Goal: Find contact information: Find contact information

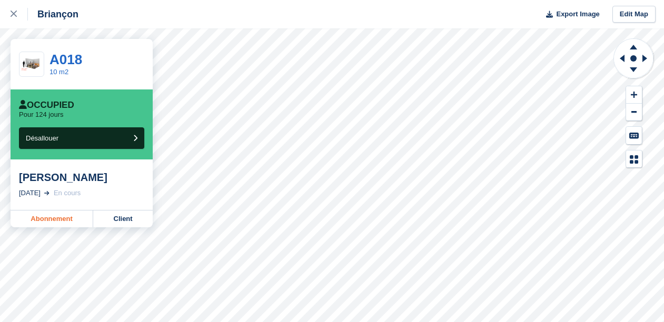
click at [69, 216] on link "Abonnement" at bounding box center [52, 219] width 83 height 17
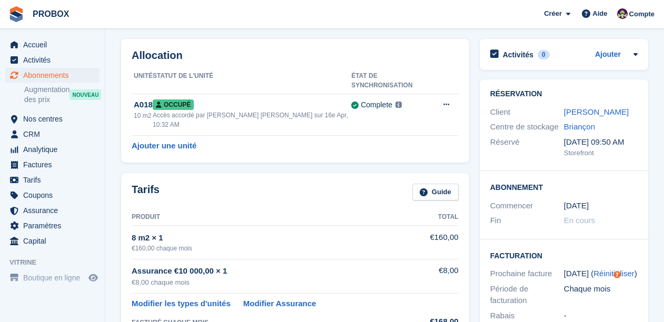
scroll to position [41, 0]
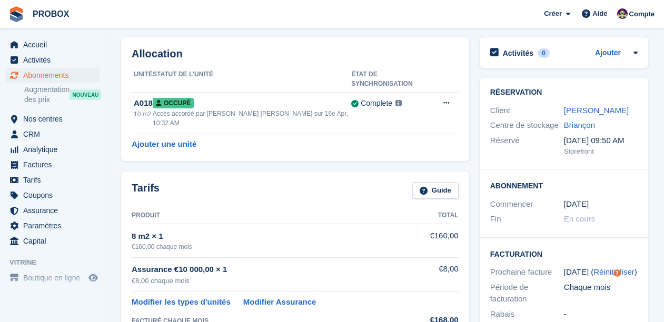
click at [586, 116] on div "[PERSON_NAME]" at bounding box center [601, 111] width 74 height 12
click at [586, 115] on link "[PERSON_NAME]" at bounding box center [596, 110] width 65 height 9
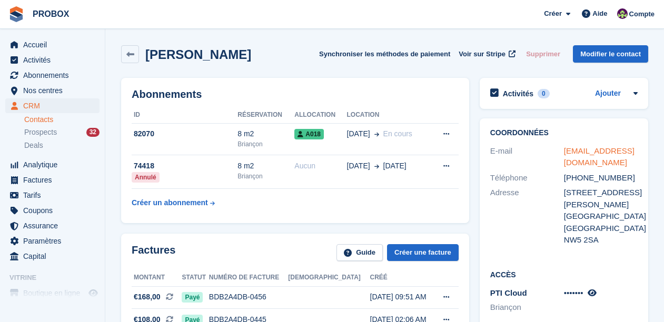
drag, startPoint x: 627, startPoint y: 165, endPoint x: 564, endPoint y: 153, distance: 63.7
copy link "christophe888marchand@gmail.com"
